Goal: Information Seeking & Learning: Learn about a topic

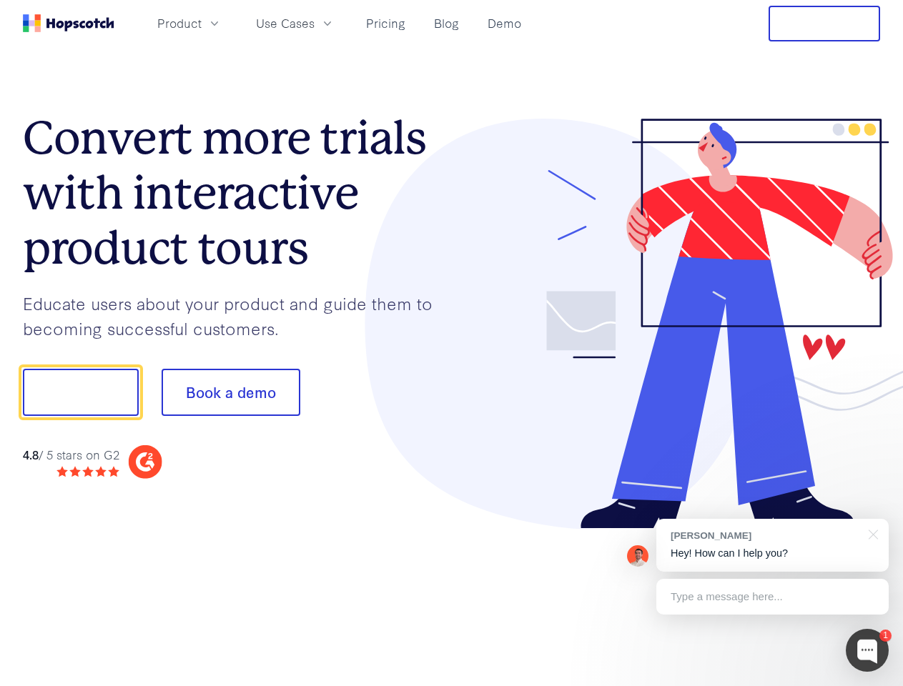
click at [452, 343] on div at bounding box center [666, 324] width 429 height 411
click at [202, 23] on span "Product" at bounding box center [179, 23] width 44 height 18
click at [315, 23] on span "Use Cases" at bounding box center [285, 23] width 59 height 18
click at [824, 24] on button "Free Trial" at bounding box center [825, 24] width 112 height 36
click at [80, 393] on button "Show me!" at bounding box center [81, 392] width 116 height 47
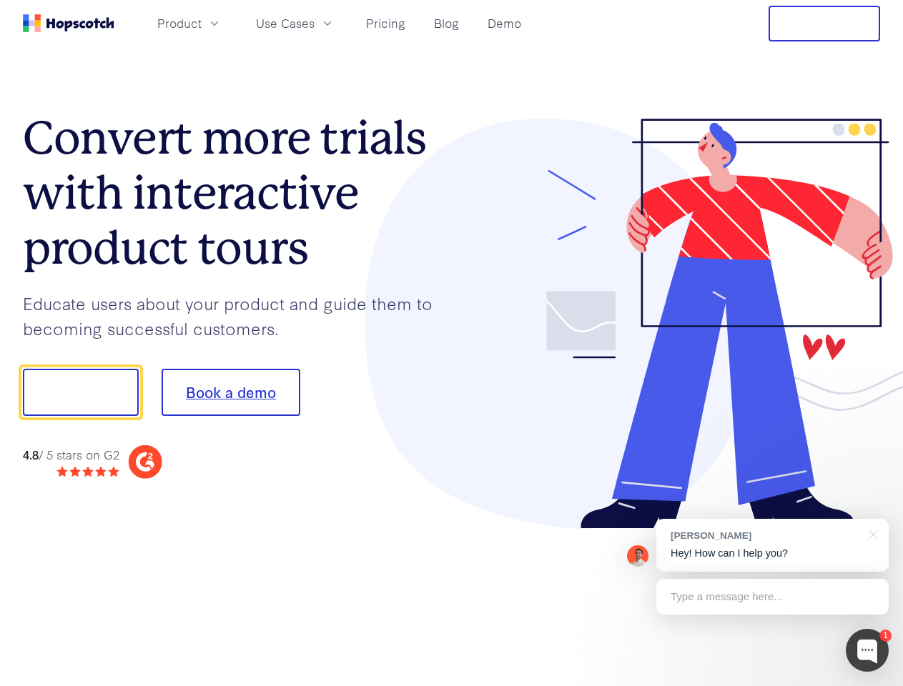
click at [230, 393] on button "Book a demo" at bounding box center [231, 392] width 139 height 47
click at [867, 651] on div at bounding box center [867, 650] width 43 height 43
click at [772, 546] on div "[PERSON_NAME] Hey! How can I help you?" at bounding box center [772, 545] width 232 height 53
click at [871, 533] on div at bounding box center [755, 486] width 268 height 285
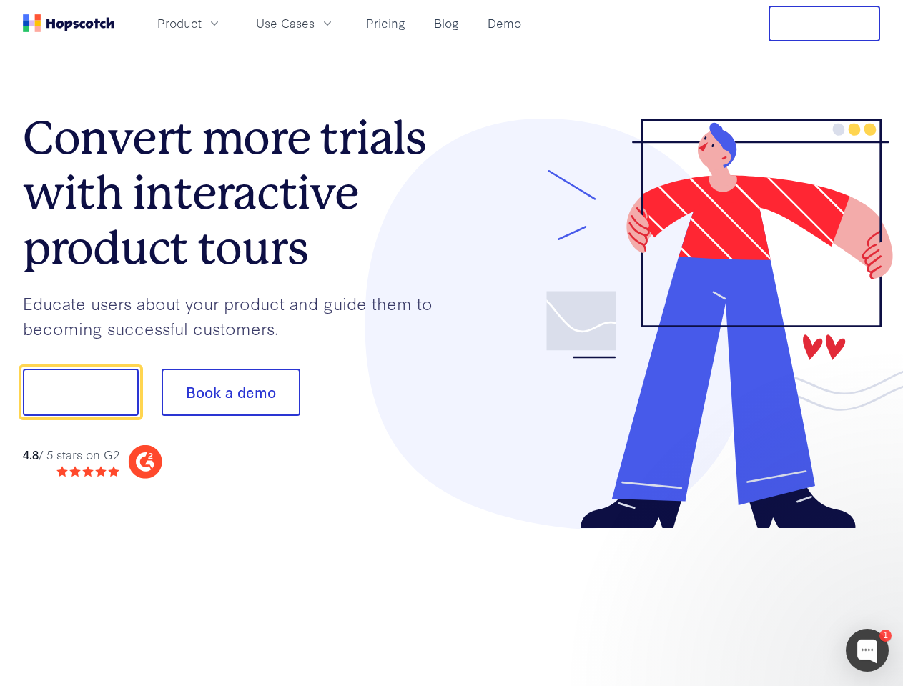
click at [772, 597] on div at bounding box center [755, 486] width 268 height 285
